Goal: Task Accomplishment & Management: Use online tool/utility

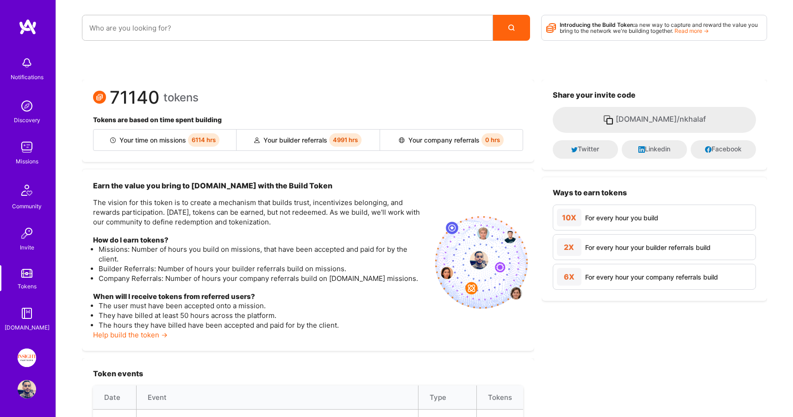
click at [32, 149] on img at bounding box center [27, 147] width 19 height 19
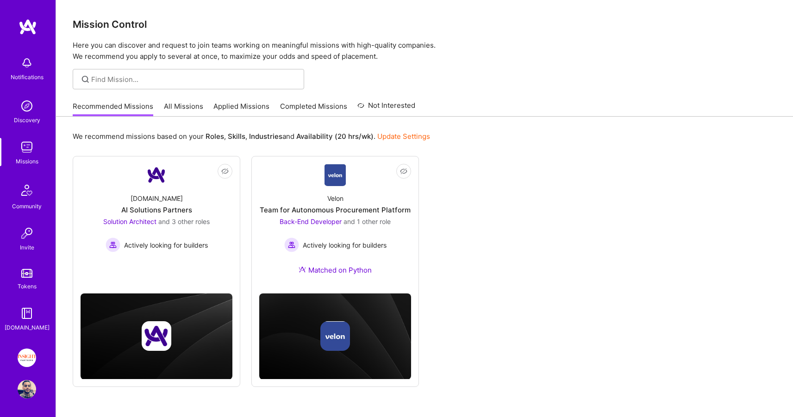
click at [236, 105] on link "Applied Missions" at bounding box center [241, 108] width 56 height 15
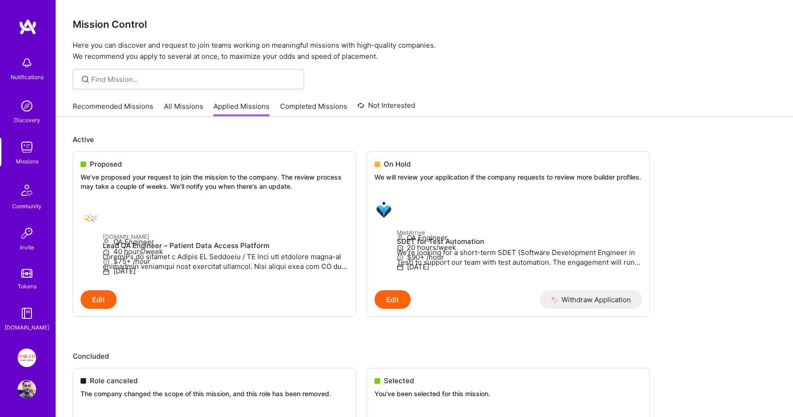
click at [122, 105] on link "Recommended Missions" at bounding box center [113, 108] width 81 height 15
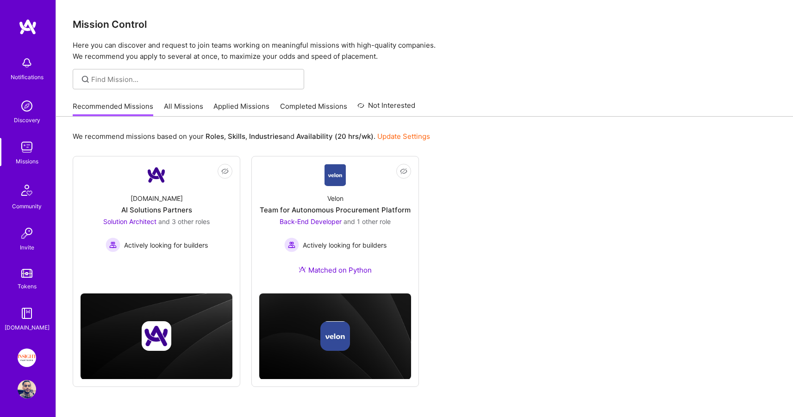
click at [24, 356] on img at bounding box center [27, 358] width 19 height 19
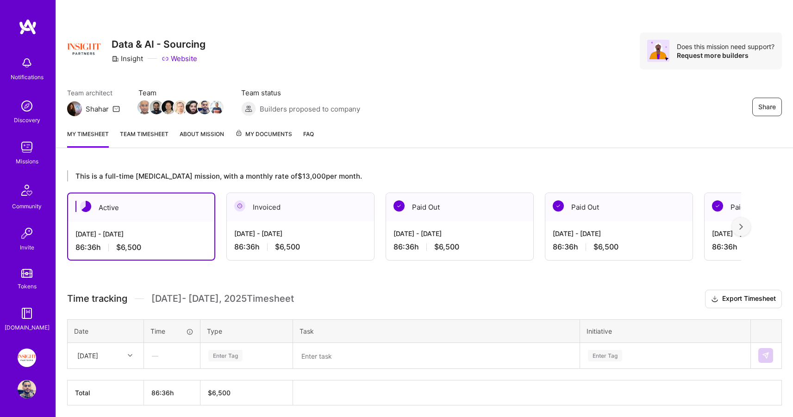
click at [254, 132] on span "My Documents" at bounding box center [263, 134] width 57 height 10
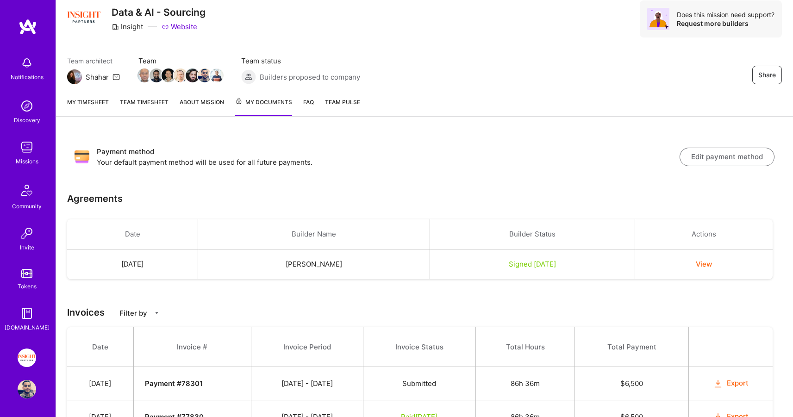
scroll to position [34, 0]
